Goal: Task Accomplishment & Management: Complete application form

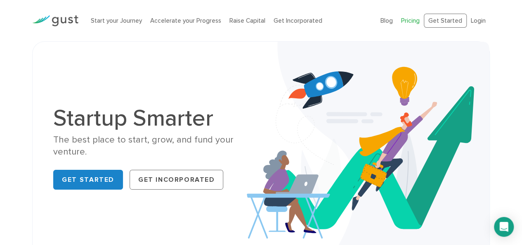
click at [413, 19] on link "Pricing" at bounding box center [410, 20] width 19 height 7
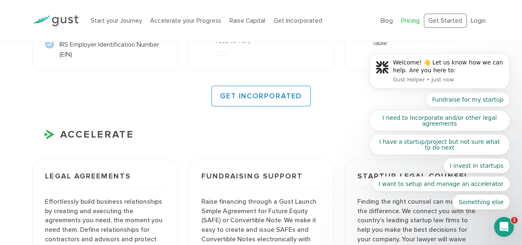
scroll to position [812, 0]
click at [113, 17] on link "Start your Journey" at bounding box center [116, 20] width 51 height 7
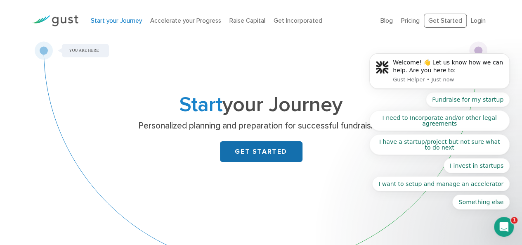
click at [232, 145] on link "GET STARTED" at bounding box center [261, 151] width 83 height 21
click at [471, 21] on body "Welcome! 👋 Let us know how we can help. Are you here to: Gust Helper • 1m ago F…" at bounding box center [440, 74] width 159 height 289
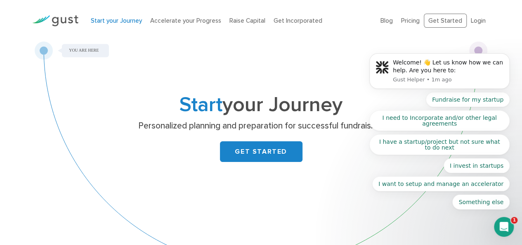
click at [479, 19] on body "Welcome! 👋 Let us know how we can help. Are you here to: Gust Helper • 1m ago F…" at bounding box center [440, 74] width 159 height 289
click at [446, 20] on body "Welcome! 👋 Let us know how we can help. Are you here to: Gust Helper • 1m ago F…" at bounding box center [440, 74] width 159 height 289
click at [285, 155] on link "GET STARTED" at bounding box center [261, 151] width 83 height 21
